Goal: Participate in discussion

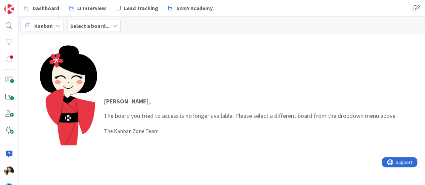
click at [104, 29] on b "Select a board..." at bounding box center [89, 25] width 39 height 7
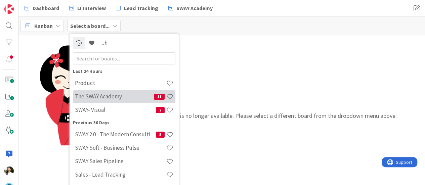
click at [107, 92] on div "The SWAY Academy 11" at bounding box center [124, 96] width 102 height 13
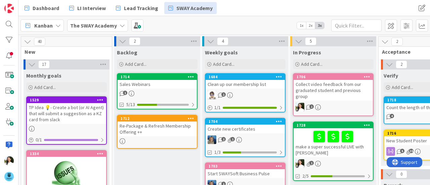
click at [337, 84] on div "Collect video feedback from our graduated student and previous group" at bounding box center [332, 90] width 79 height 21
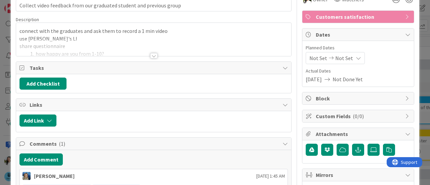
click at [152, 55] on div at bounding box center [153, 55] width 7 height 5
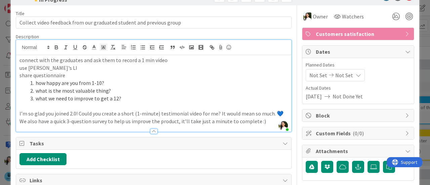
scroll to position [19, 0]
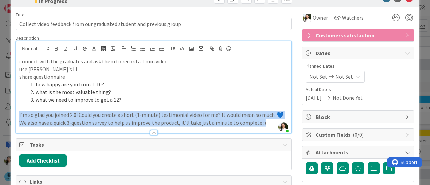
drag, startPoint x: 261, startPoint y: 121, endPoint x: 19, endPoint y: 116, distance: 242.4
click at [19, 116] on div "connect with the graduates and ask them to record a 1 min video use Marina's LI…" at bounding box center [153, 94] width 275 height 77
copy div "I’m so glad you joined 2.0! Could you create a short (1-minute) testimonial vid…"
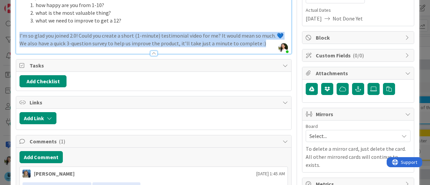
scroll to position [99, 0]
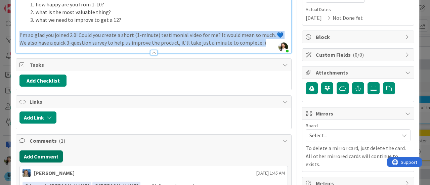
click at [54, 154] on button "Add Comment" at bounding box center [40, 156] width 43 height 12
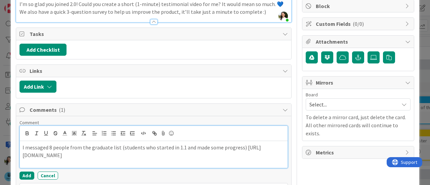
scroll to position [132, 0]
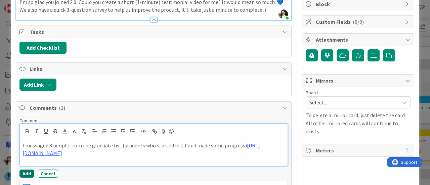
click at [25, 173] on button "Add" at bounding box center [26, 174] width 15 height 8
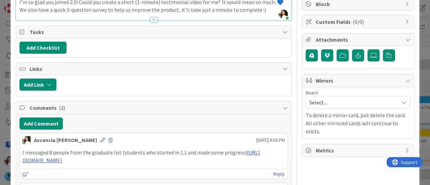
click at [0, 95] on div "ID 1706 The SWAY Academy In Progress Title 69 / 128 Collect video feedback from…" at bounding box center [215, 92] width 430 height 185
